Goal: Connect with others: Connect with others

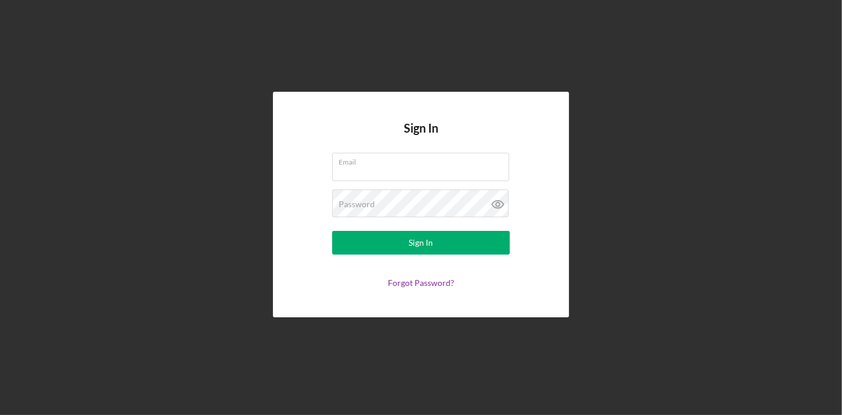
type input "[PERSON_NAME][EMAIL_ADDRESS][PERSON_NAME][DOMAIN_NAME]"
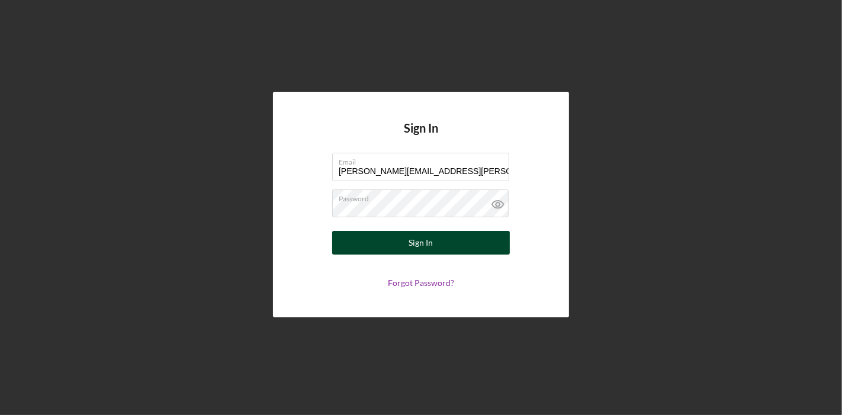
click at [408, 244] on button "Sign In" at bounding box center [421, 243] width 178 height 24
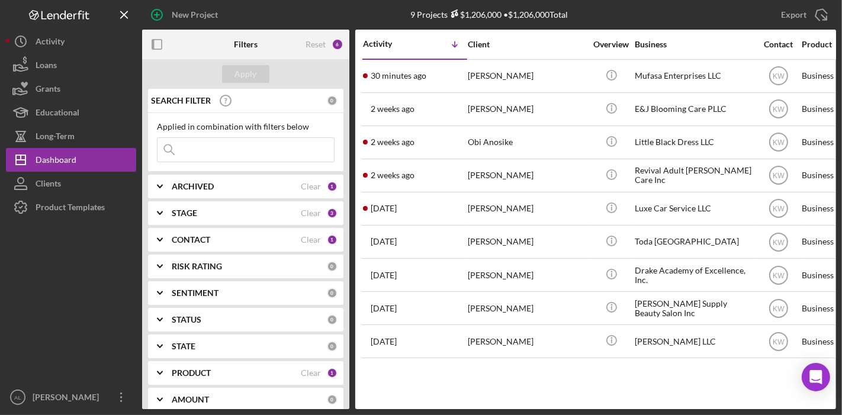
click at [262, 239] on div "CONTACT" at bounding box center [236, 239] width 129 height 9
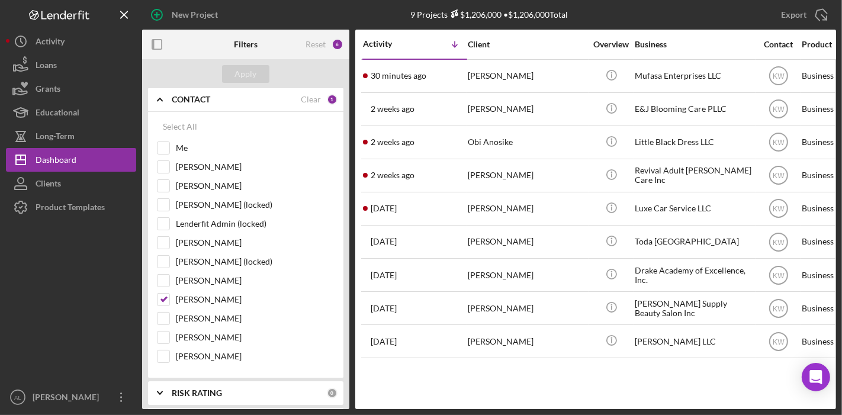
scroll to position [149, 0]
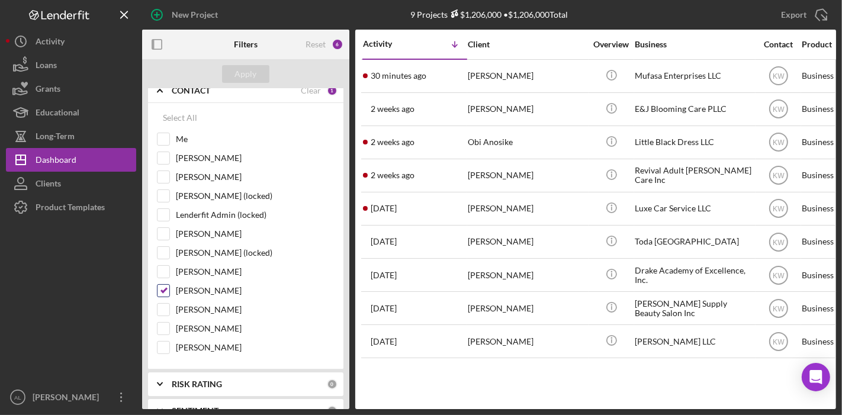
click at [163, 290] on input "[PERSON_NAME]" at bounding box center [164, 291] width 12 height 12
checkbox input "false"
click at [164, 138] on input "Me" at bounding box center [164, 139] width 12 height 12
checkbox input "true"
click at [246, 76] on div "Apply" at bounding box center [246, 74] width 22 height 18
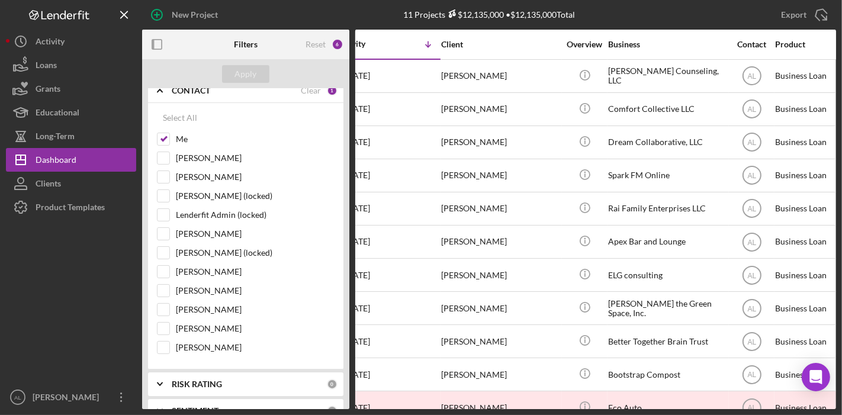
scroll to position [0, 0]
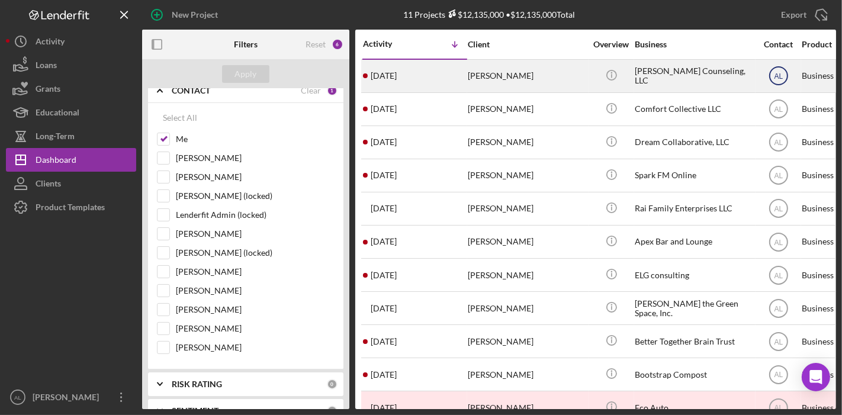
click at [773, 74] on icon "AL" at bounding box center [779, 76] width 30 height 30
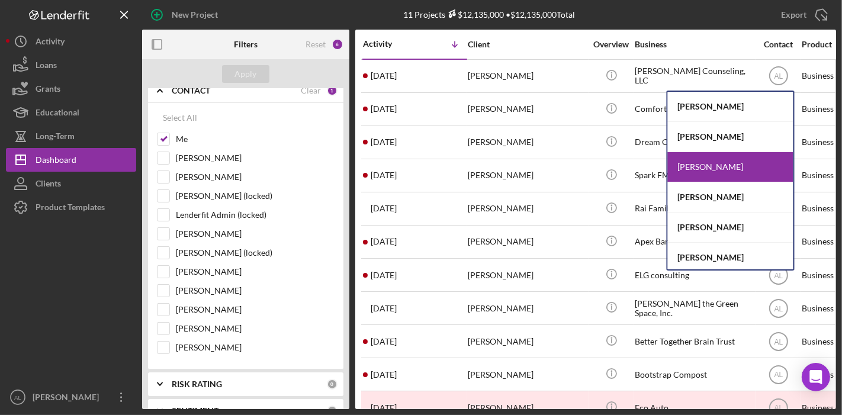
scroll to position [92, 0]
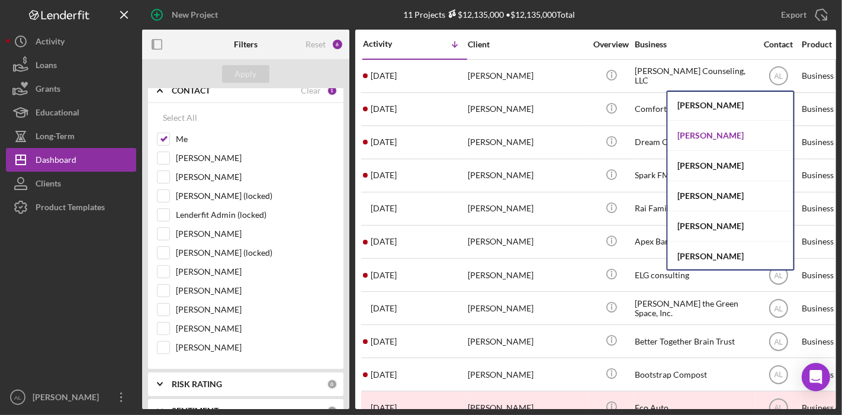
click at [728, 134] on div "[PERSON_NAME]" at bounding box center [731, 136] width 126 height 30
